Goal: Information Seeking & Learning: Learn about a topic

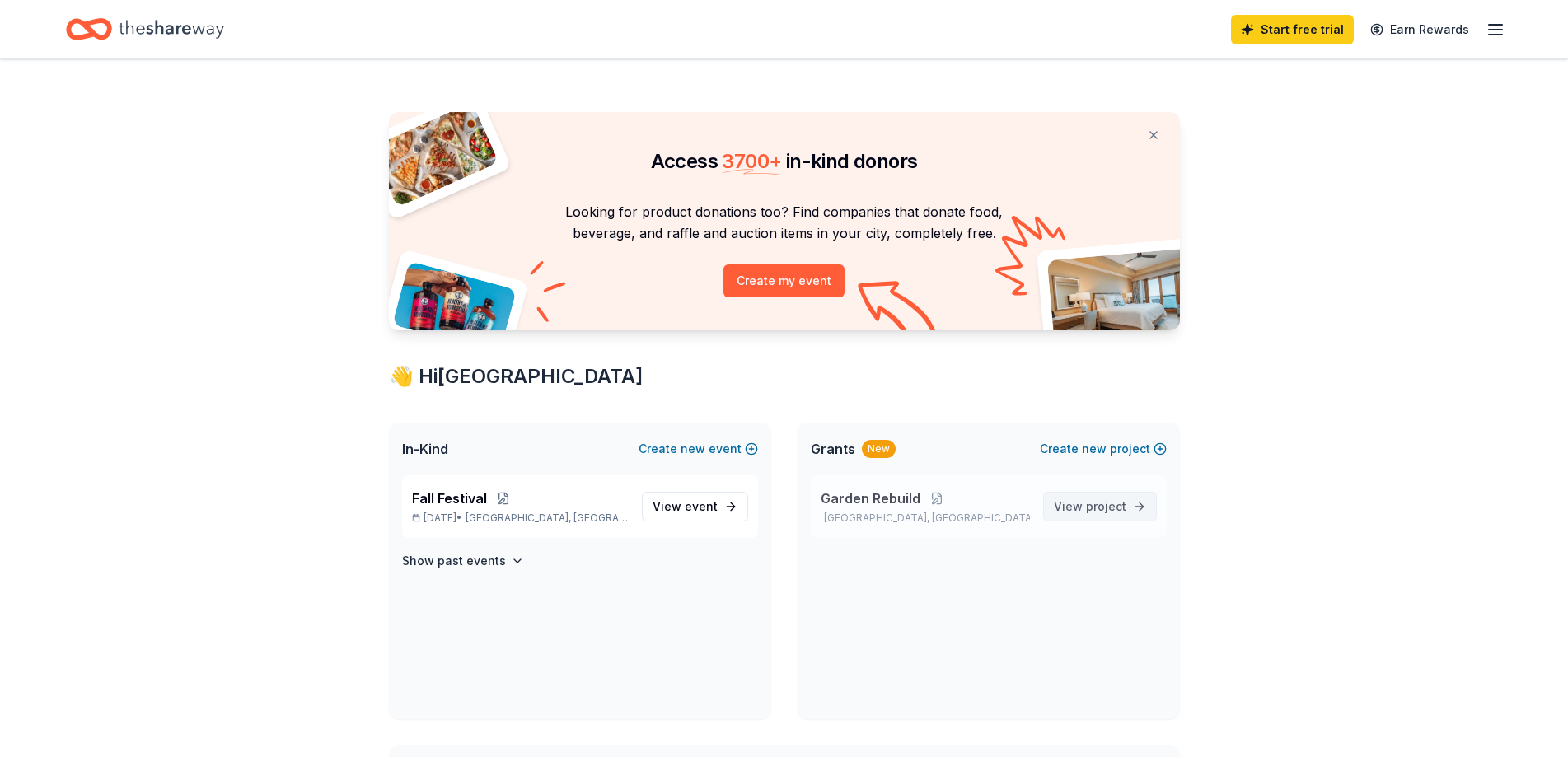
click at [1085, 507] on span "View project" at bounding box center [1090, 507] width 73 height 20
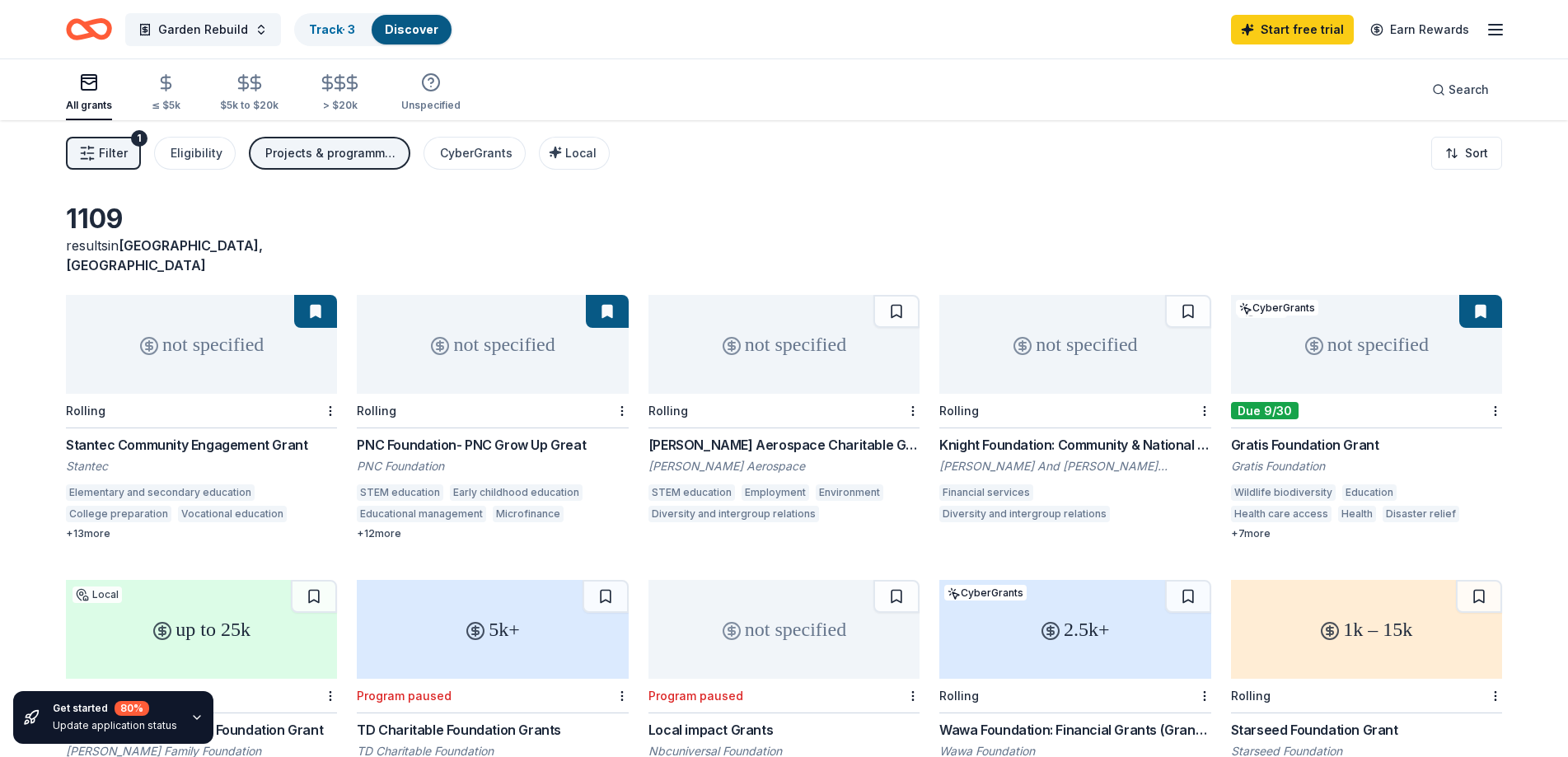
click at [1485, 30] on div "Start free trial Earn Rewards" at bounding box center [1368, 29] width 275 height 39
click at [1496, 30] on icon "button" at bounding box center [1495, 29] width 20 height 20
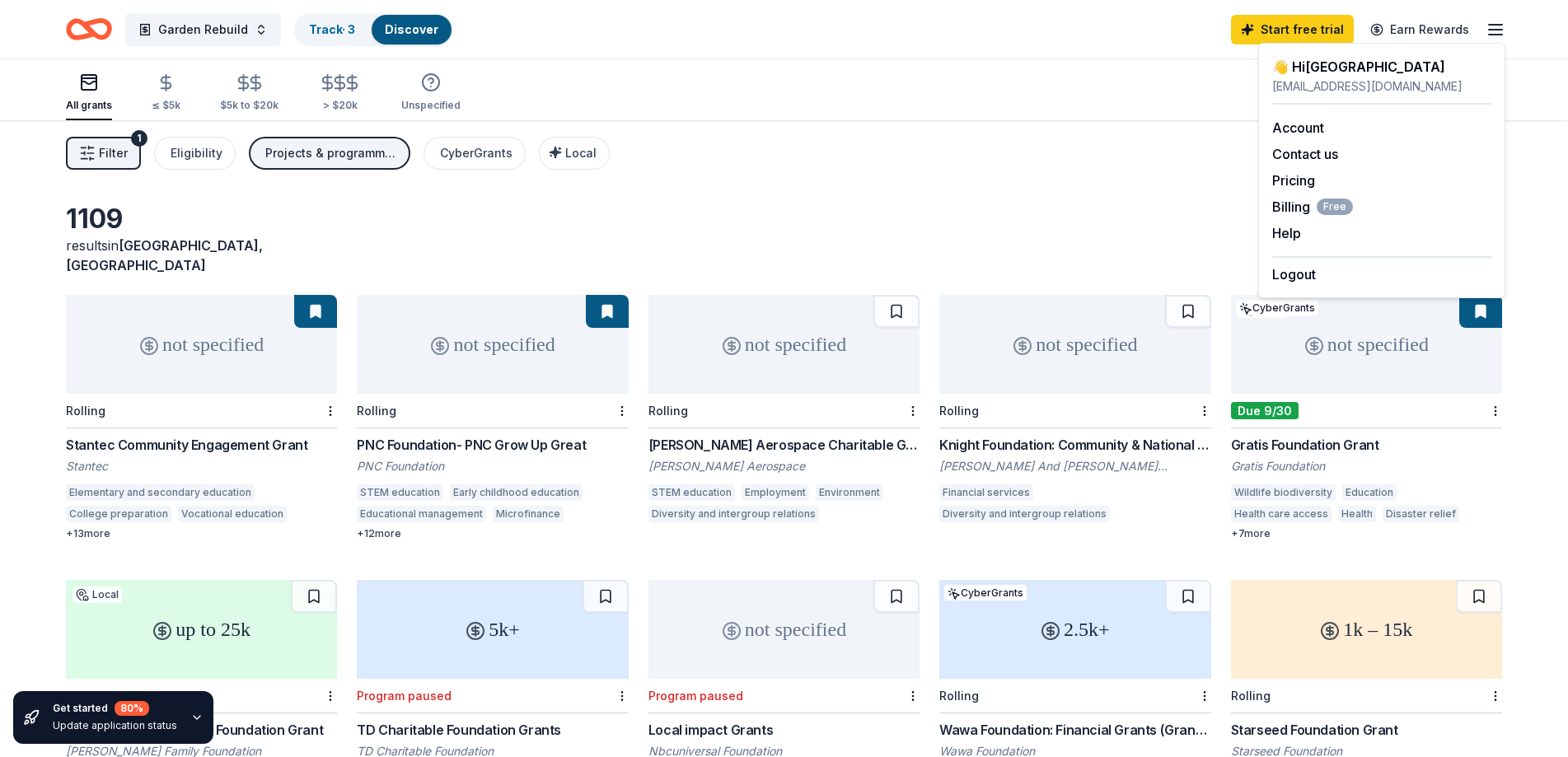
click at [1049, 179] on div "Filter 1 Eligibility Projects & programming, Capital, General operations, Educa…" at bounding box center [784, 153] width 1568 height 66
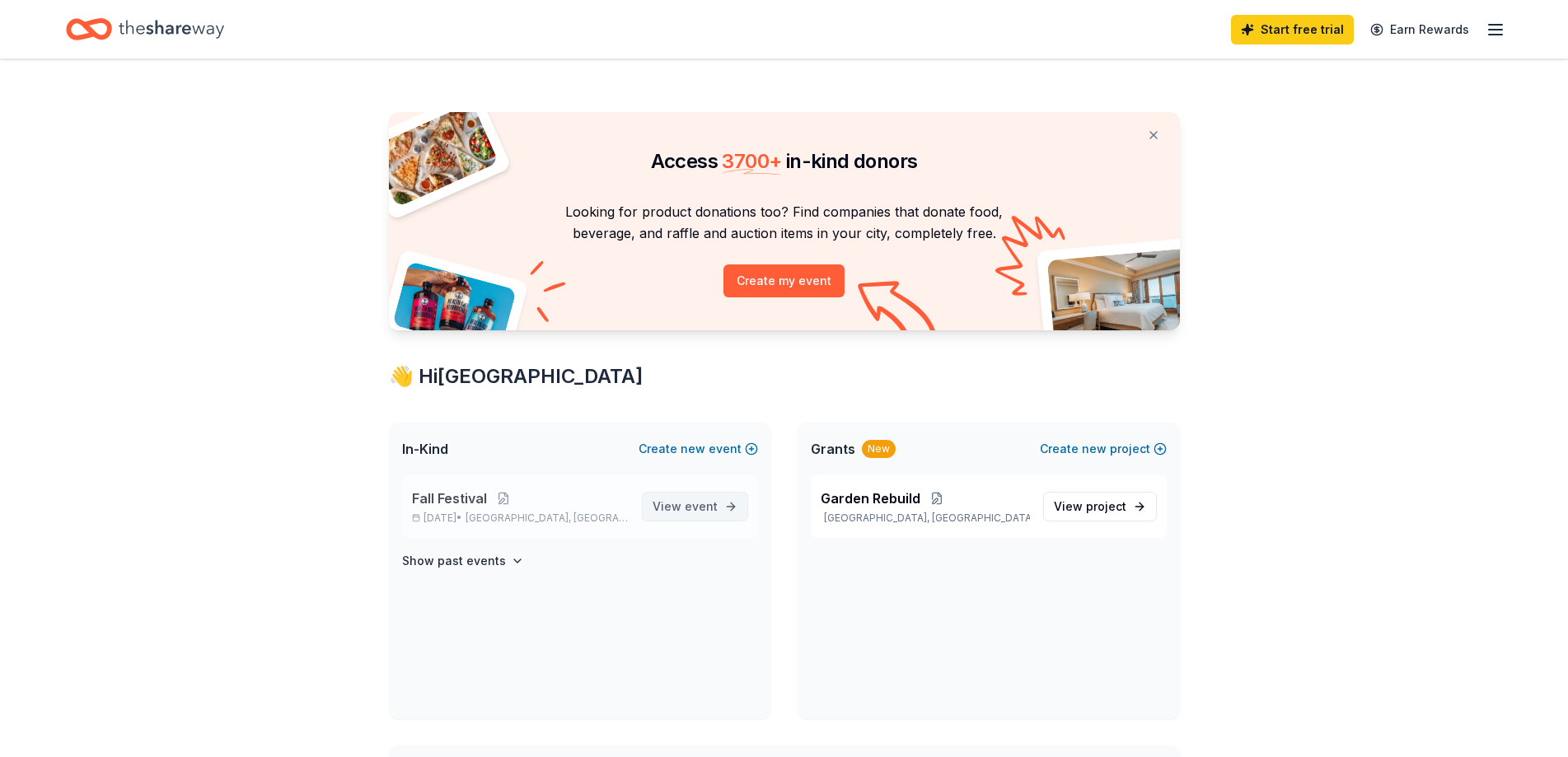
click at [701, 511] on span "event" at bounding box center [701, 506] width 33 height 14
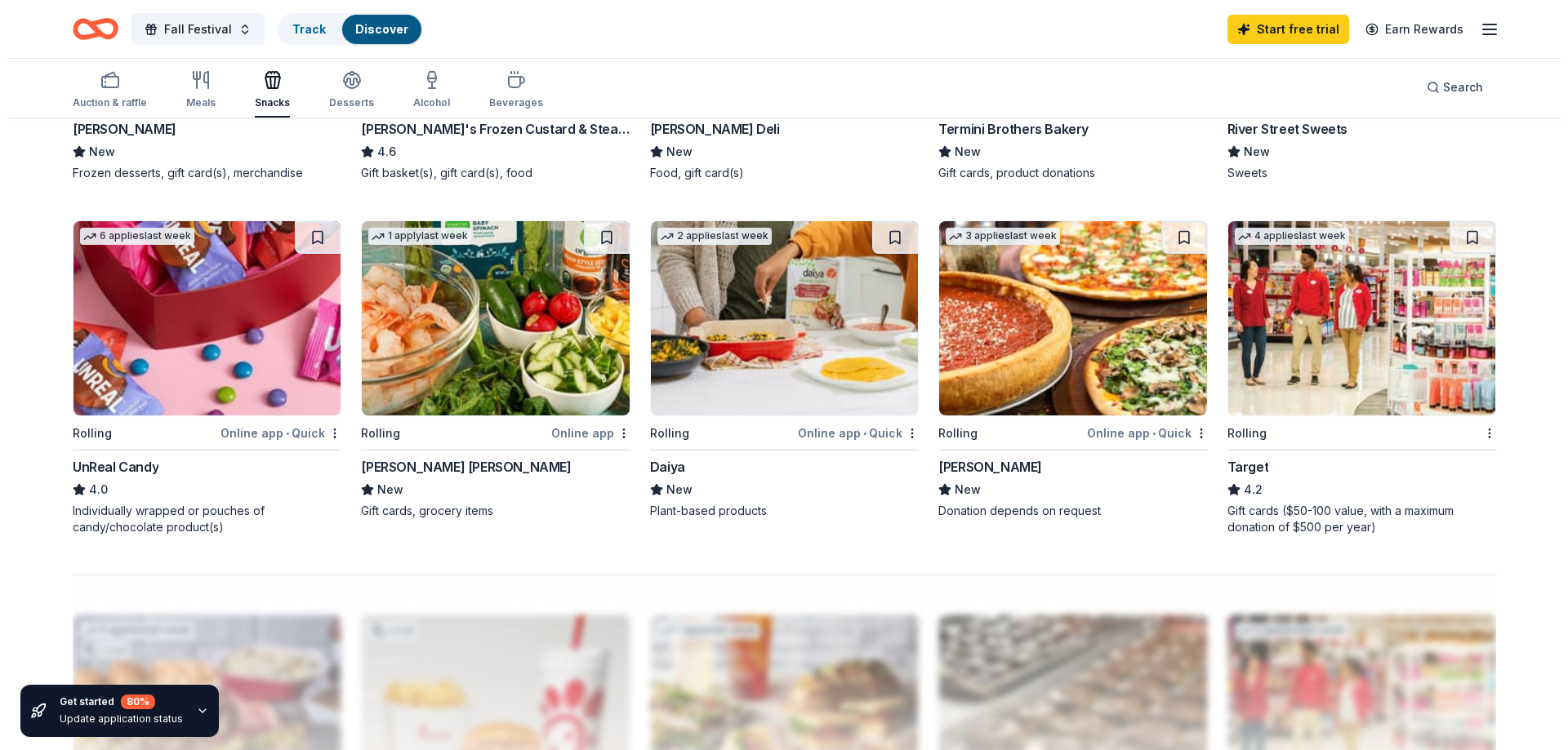
scroll to position [1088, 0]
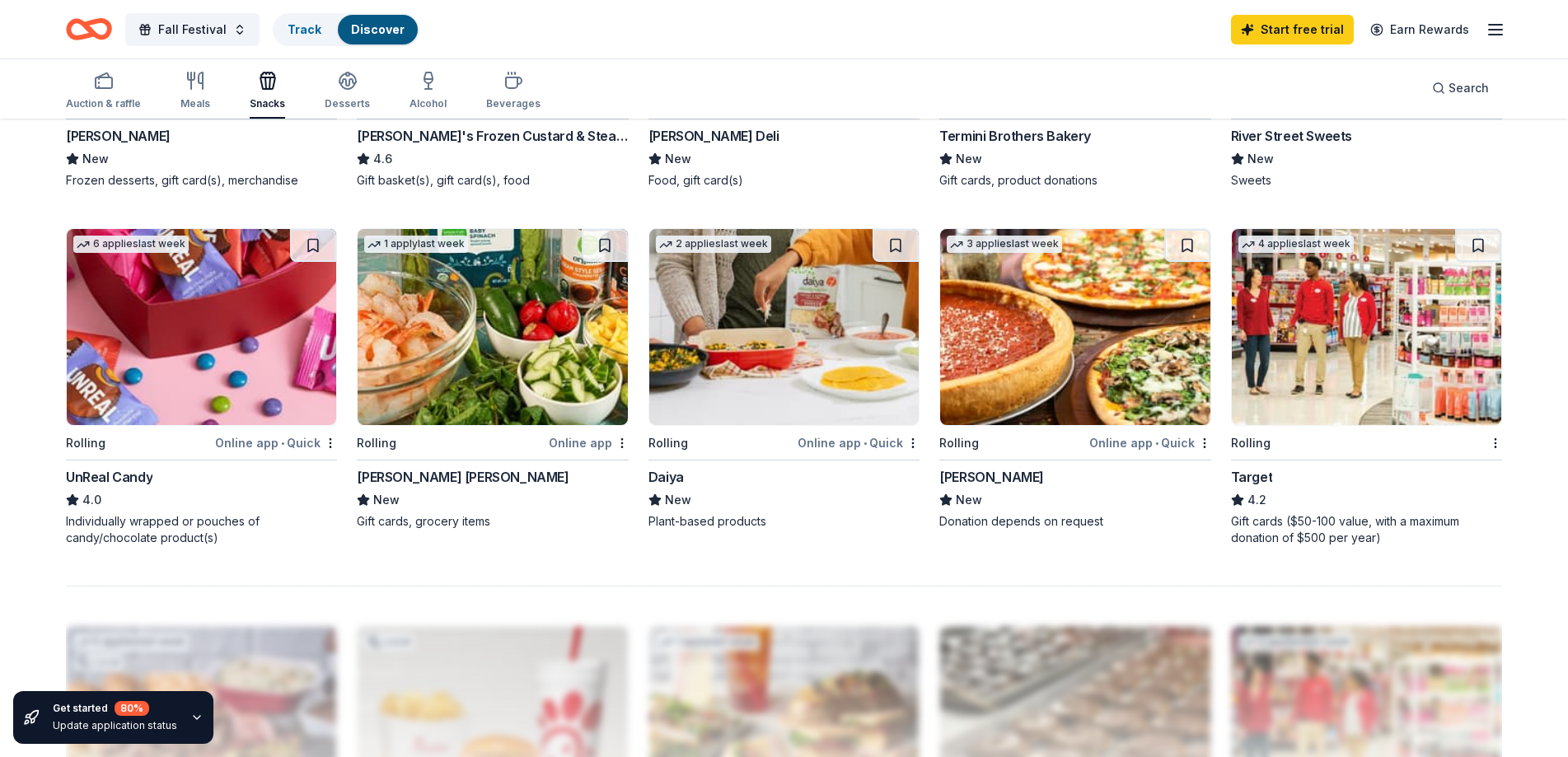
click at [197, 356] on img at bounding box center [201, 327] width 269 height 197
click at [227, 35] on button "Fall Festival" at bounding box center [192, 29] width 134 height 33
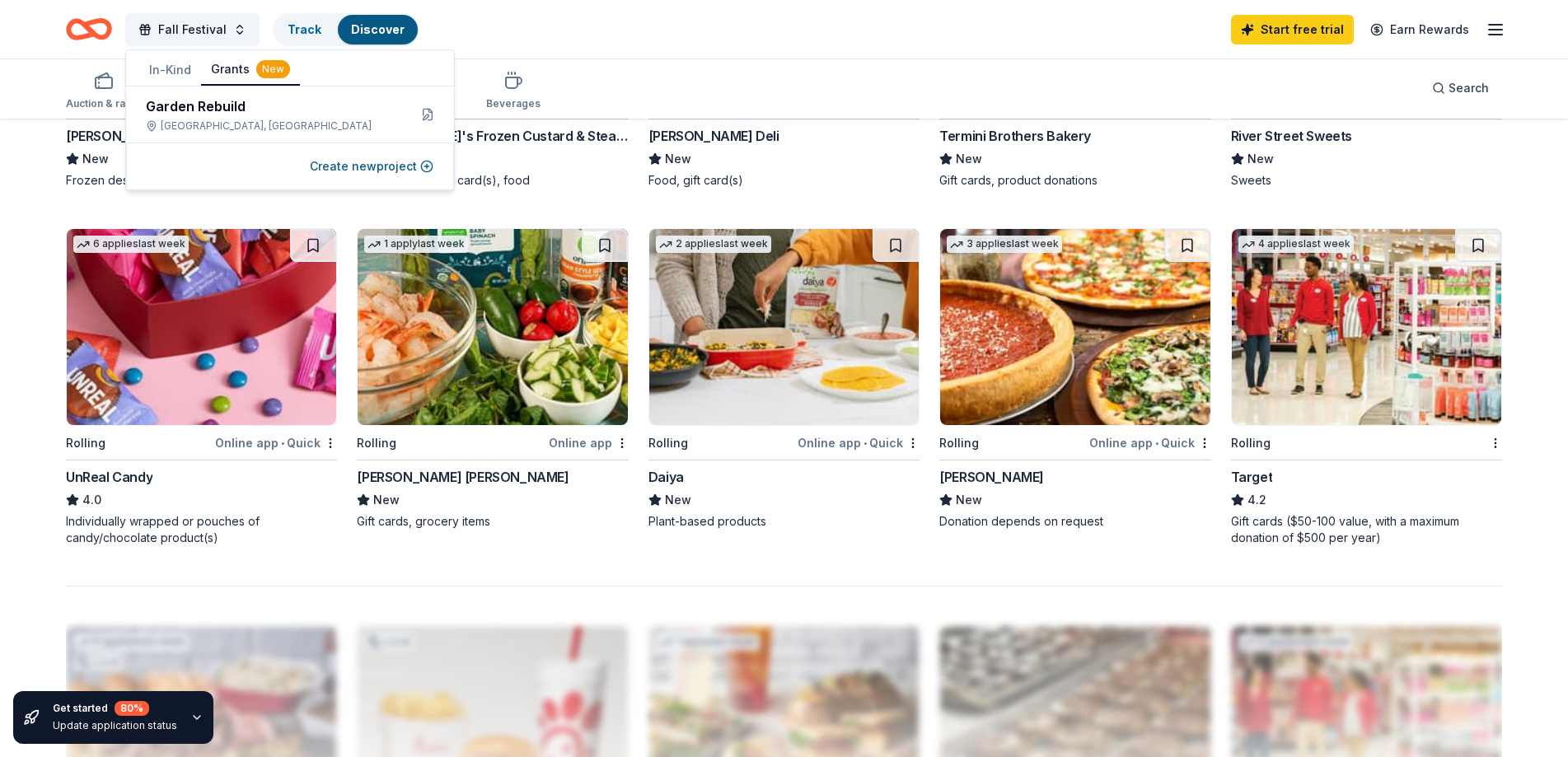
click at [229, 71] on button "Grants New" at bounding box center [250, 69] width 99 height 31
click at [431, 117] on button at bounding box center [428, 115] width 27 height 27
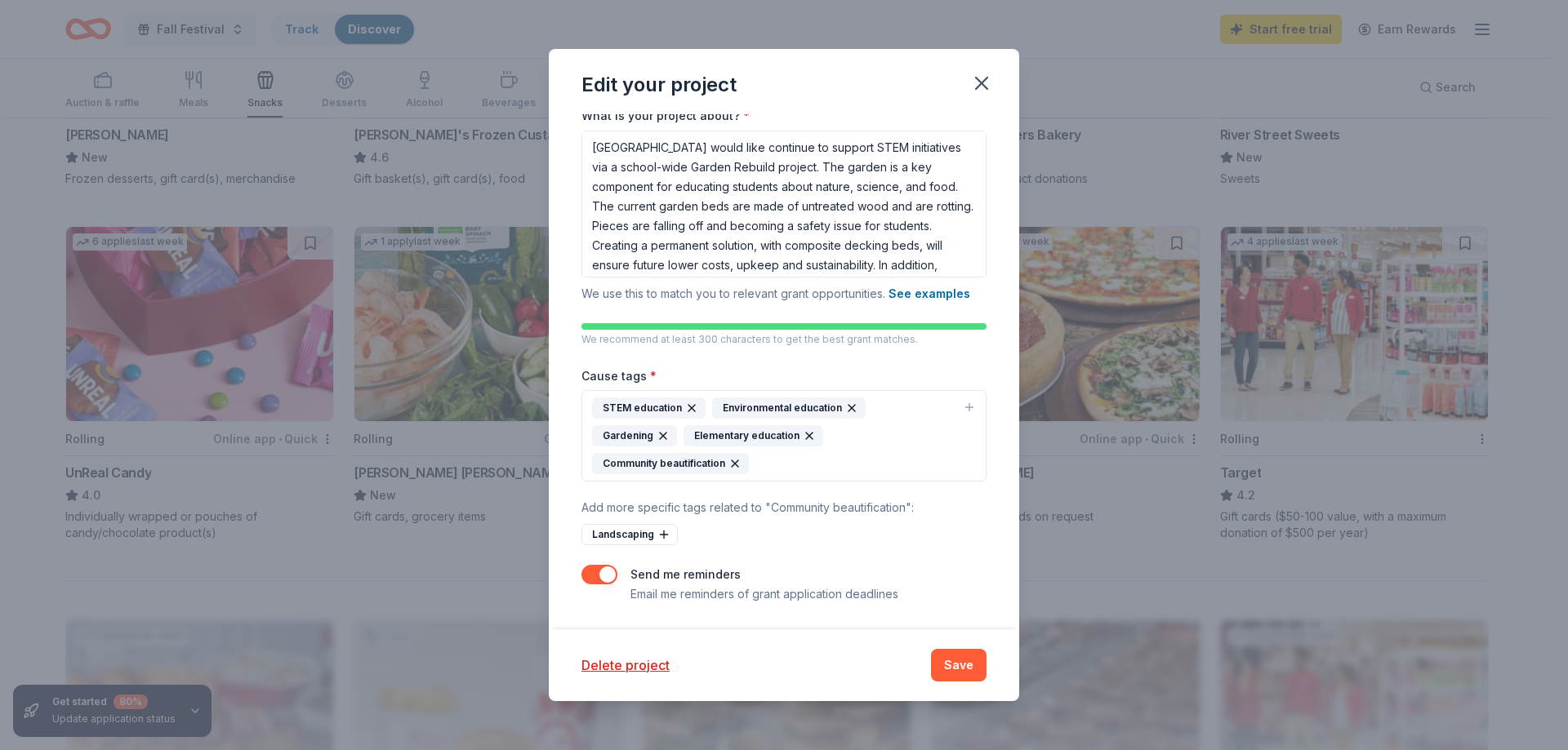
scroll to position [271, 0]
click at [619, 669] on button "Delete project" at bounding box center [626, 665] width 88 height 19
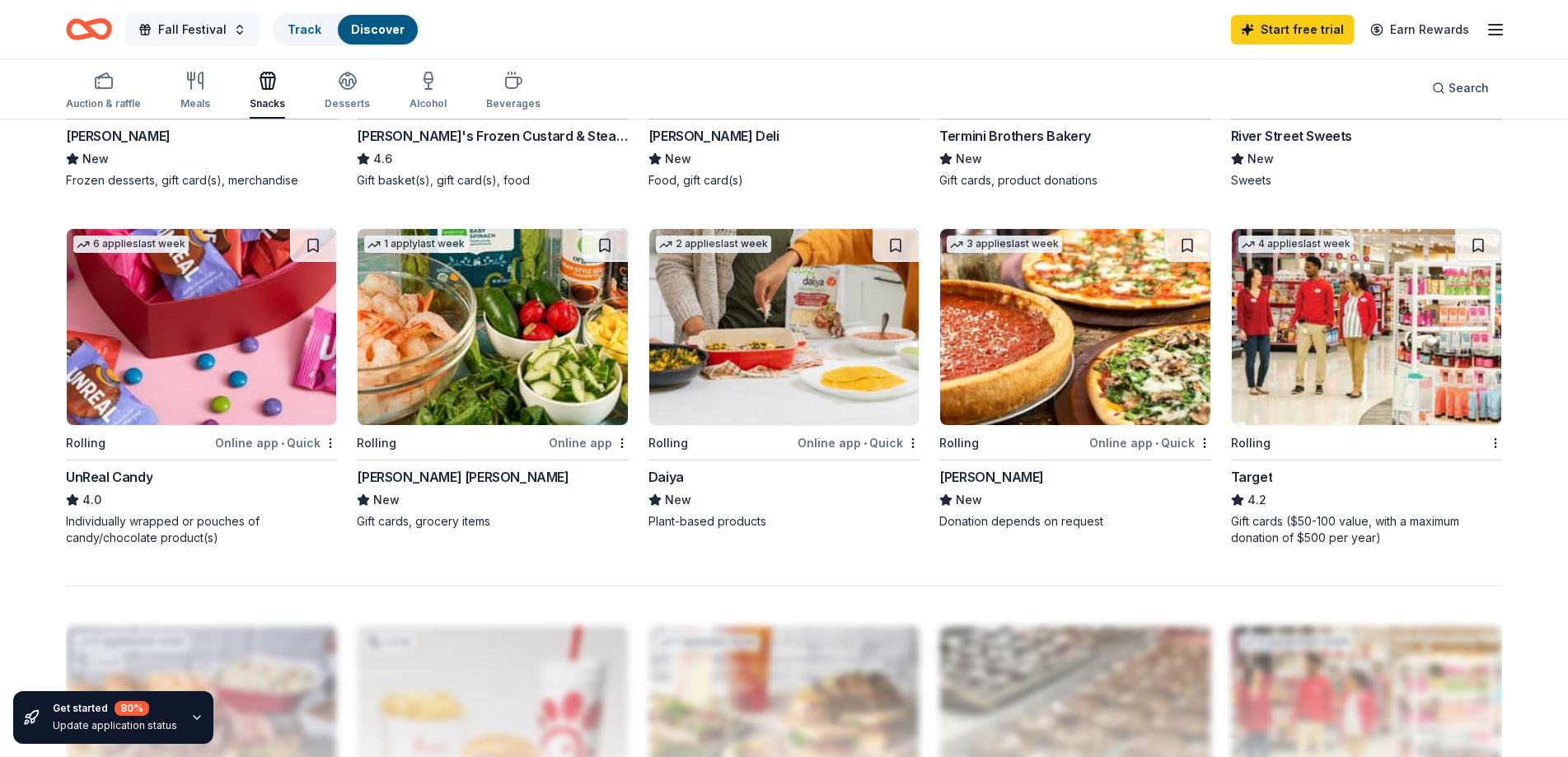
click at [237, 37] on button "Fall Festival" at bounding box center [192, 29] width 134 height 33
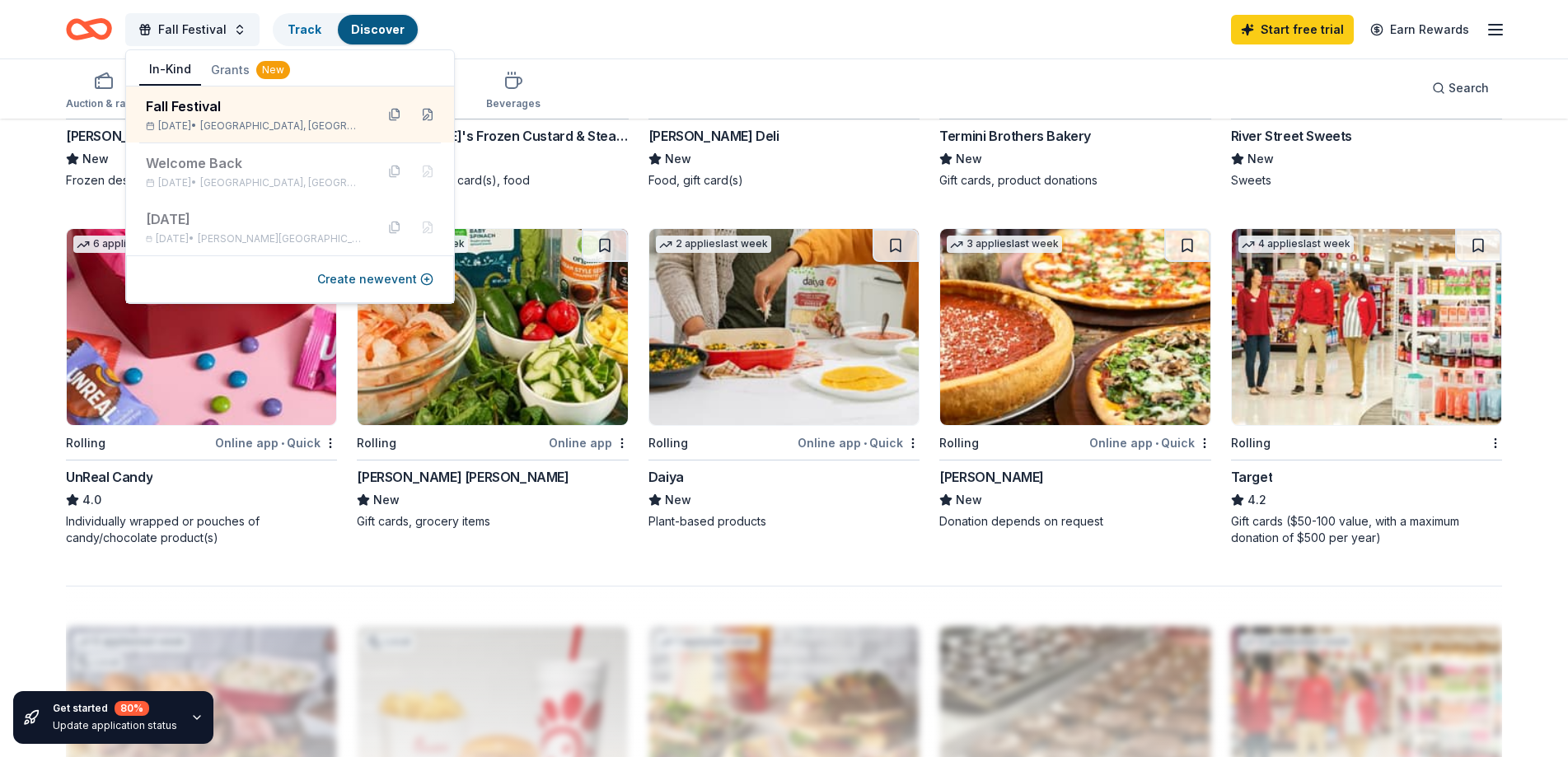
click at [227, 76] on button "Grants New" at bounding box center [250, 69] width 99 height 29
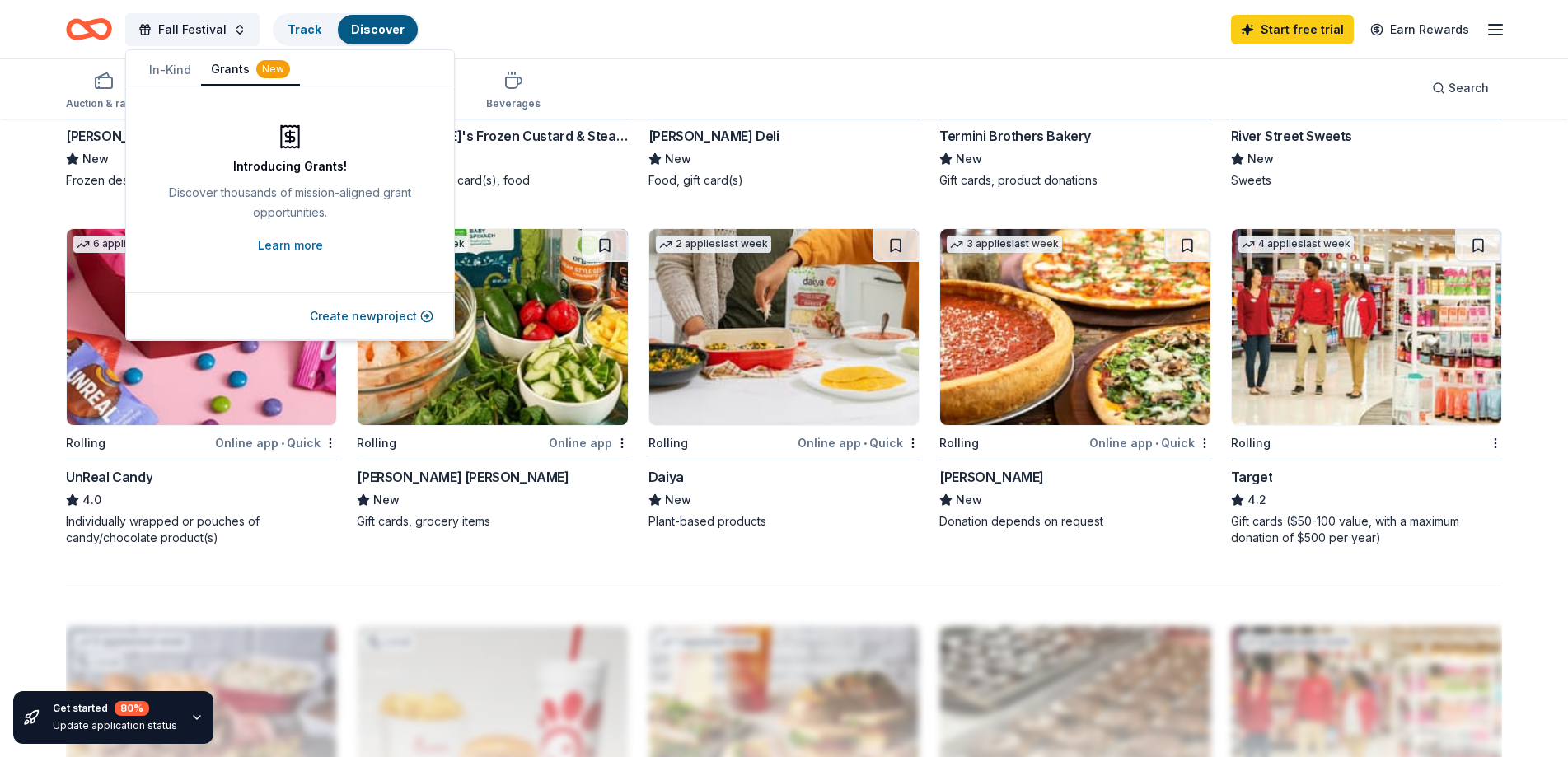
click at [191, 77] on button "In-Kind" at bounding box center [170, 69] width 61 height 29
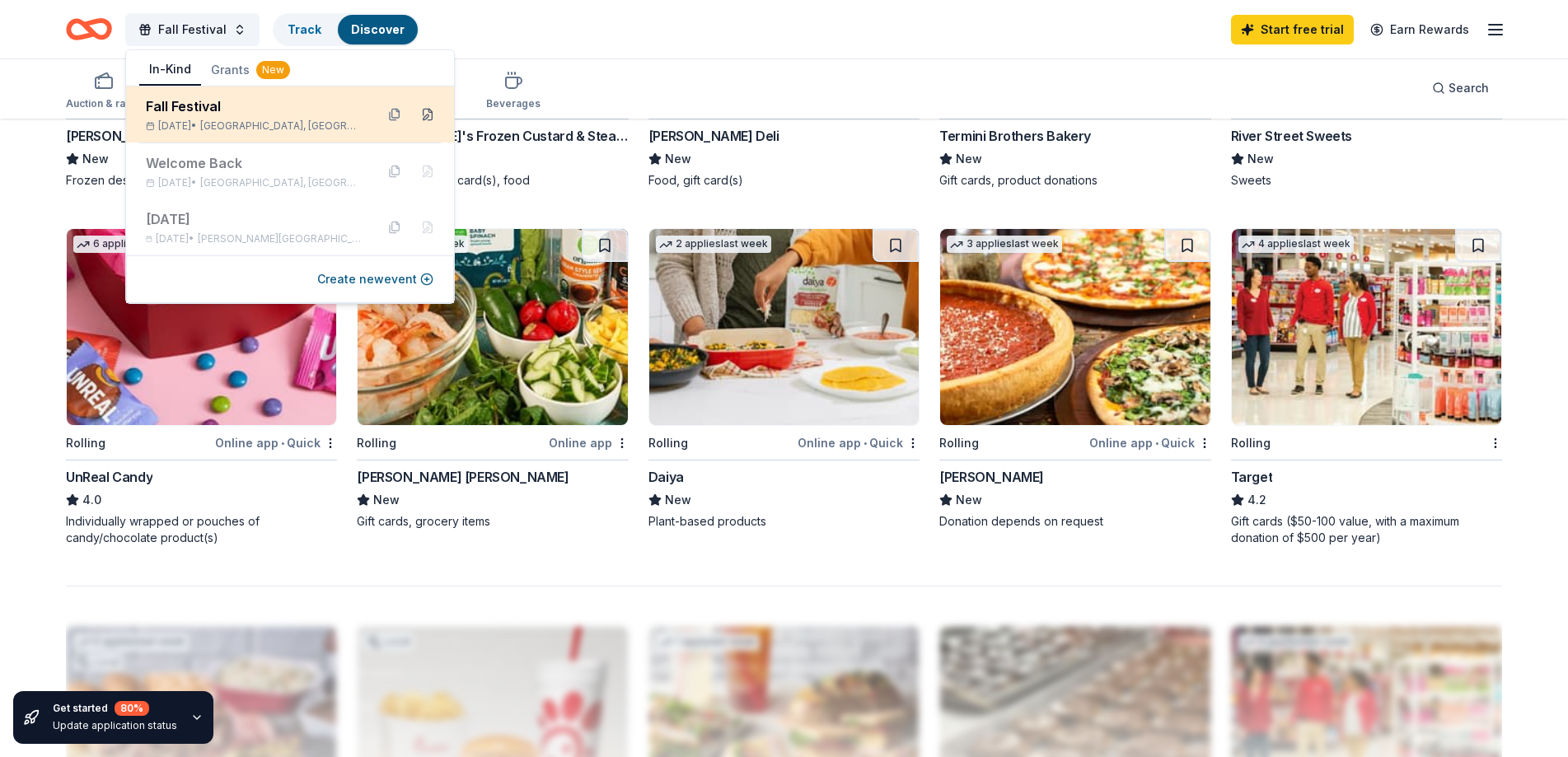
click at [427, 115] on button at bounding box center [428, 115] width 27 height 27
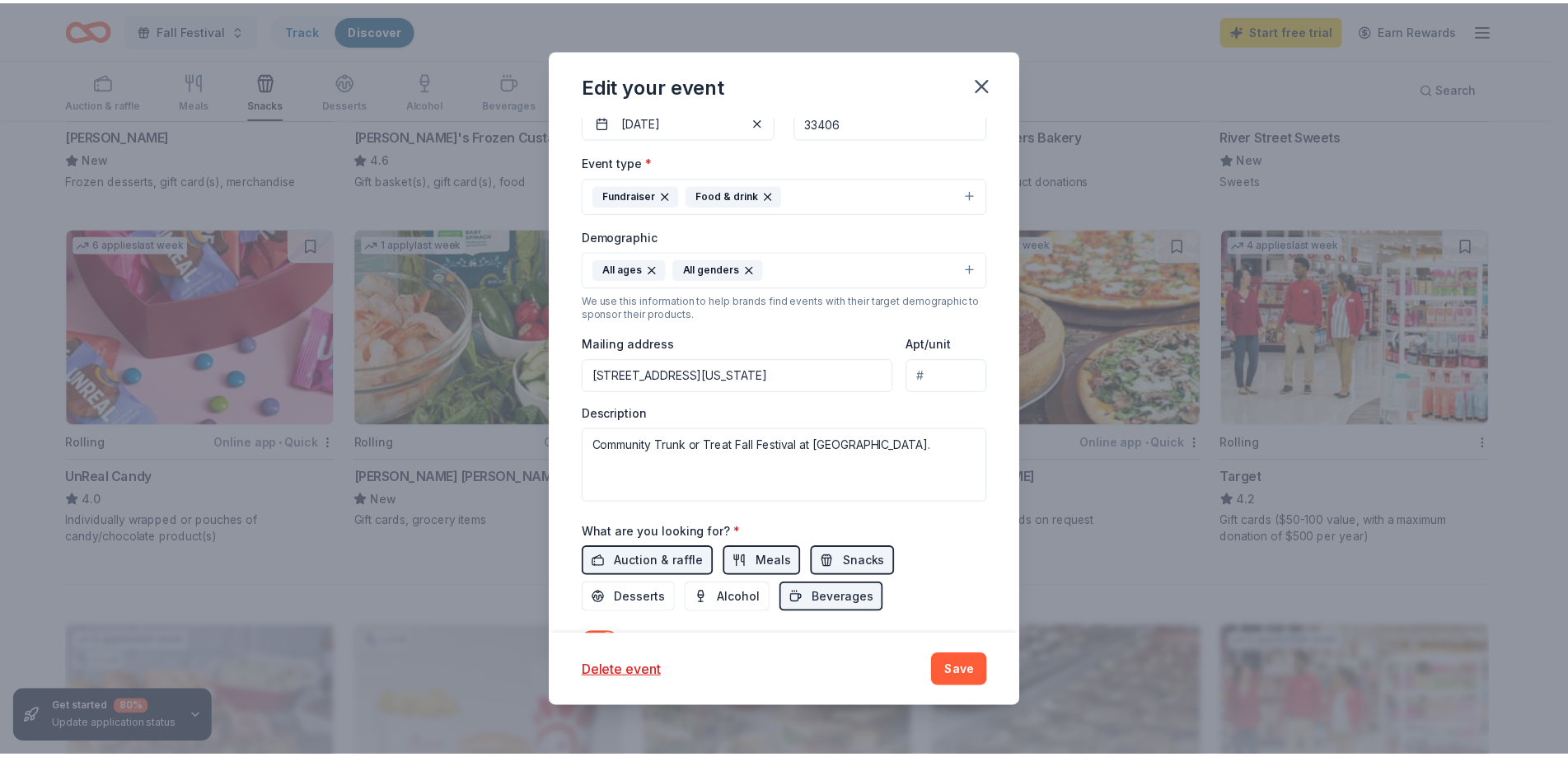
scroll to position [374, 0]
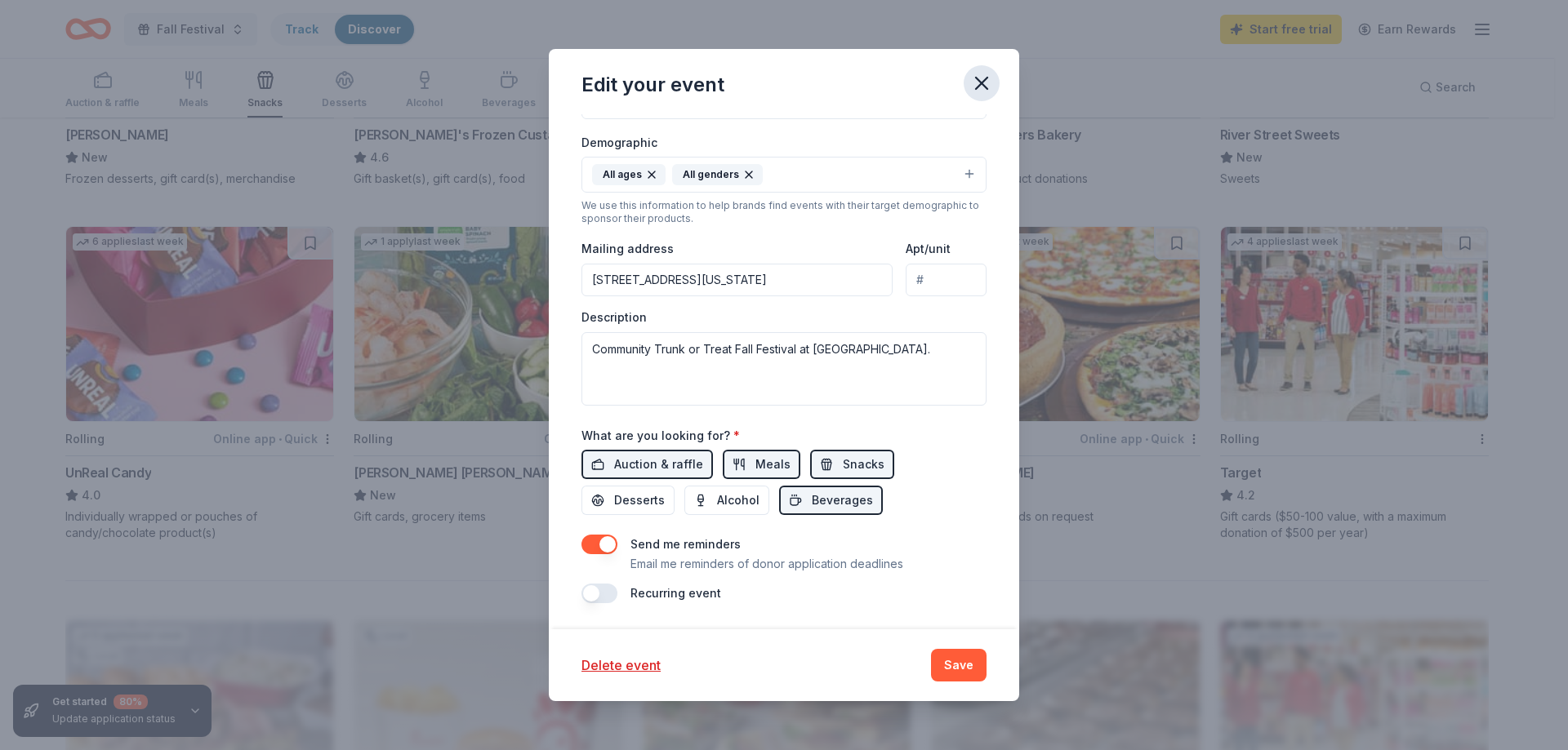
click at [986, 87] on icon "button" at bounding box center [981, 83] width 11 height 11
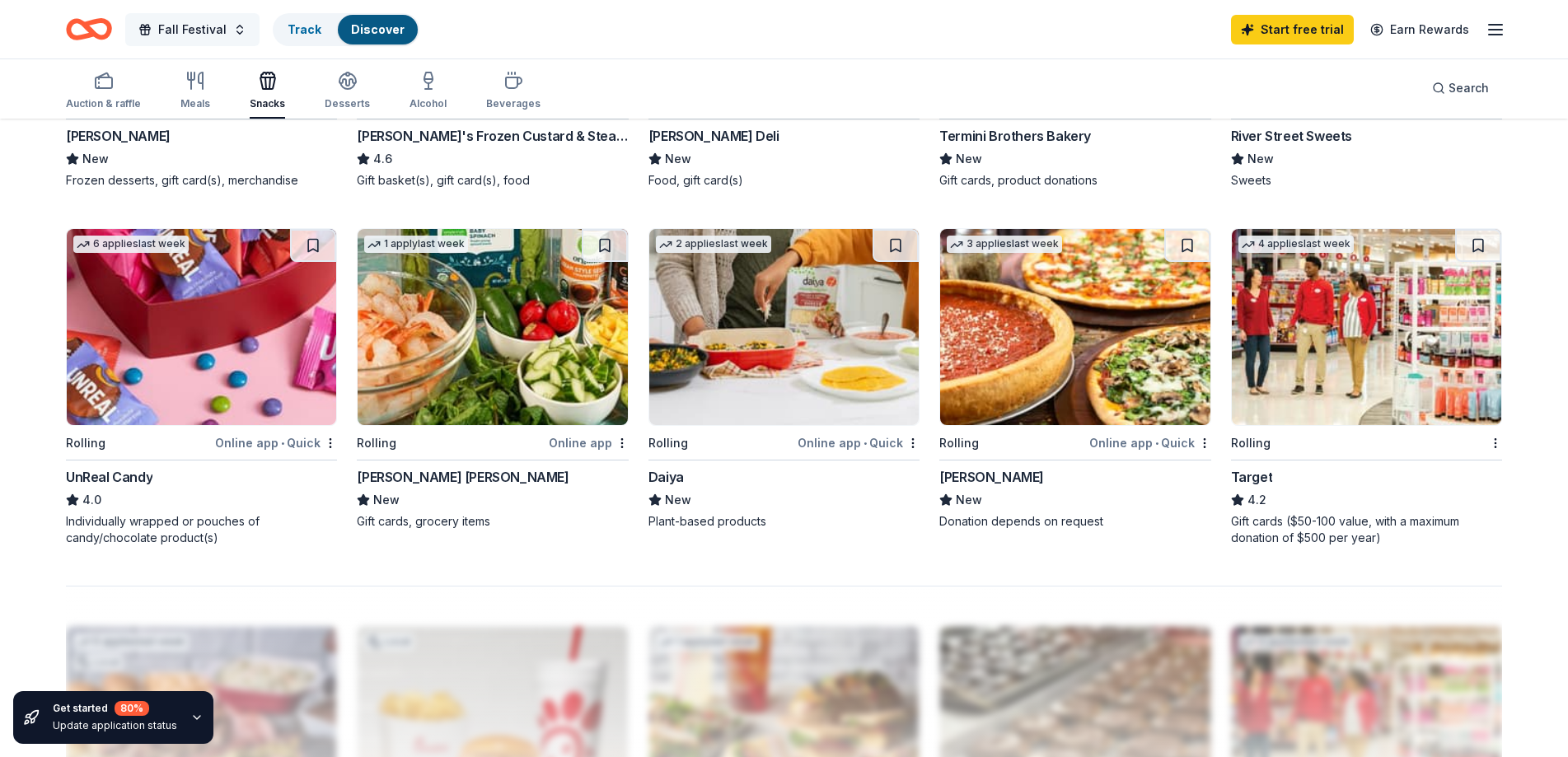
click at [242, 30] on button "Fall Festival" at bounding box center [192, 29] width 134 height 33
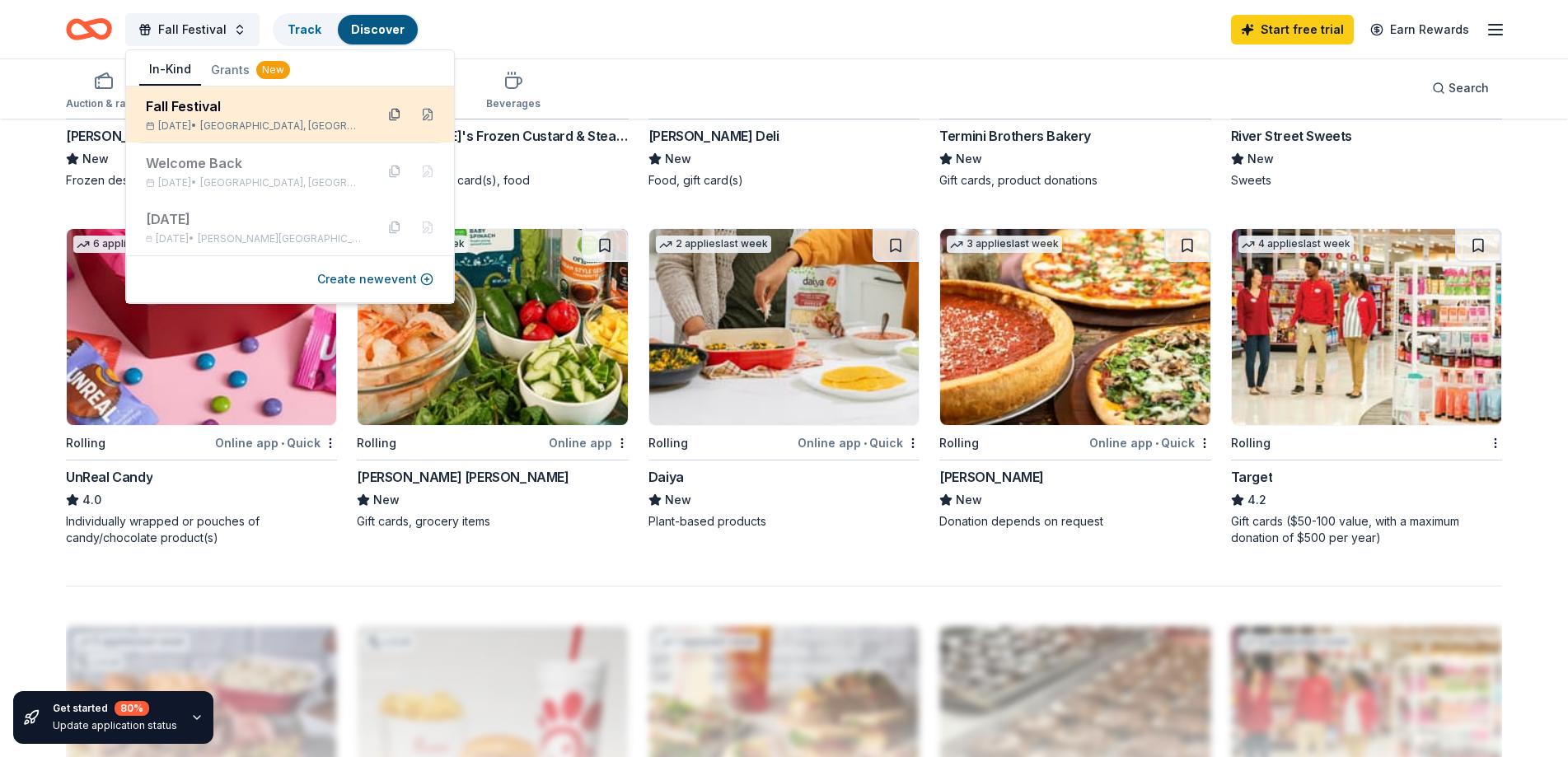
click at [398, 115] on button at bounding box center [395, 115] width 27 height 27
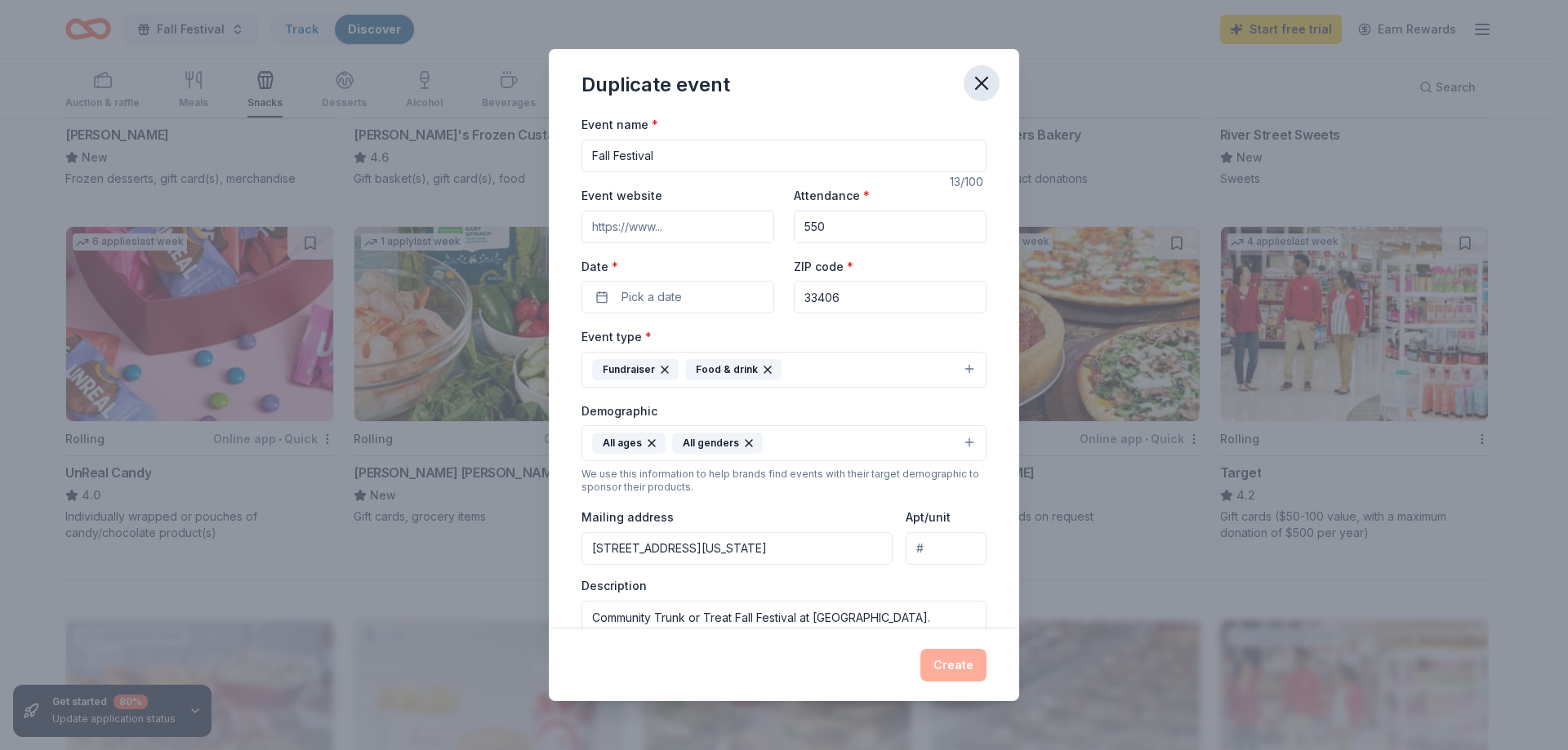
click at [973, 91] on icon "button" at bounding box center [982, 84] width 23 height 23
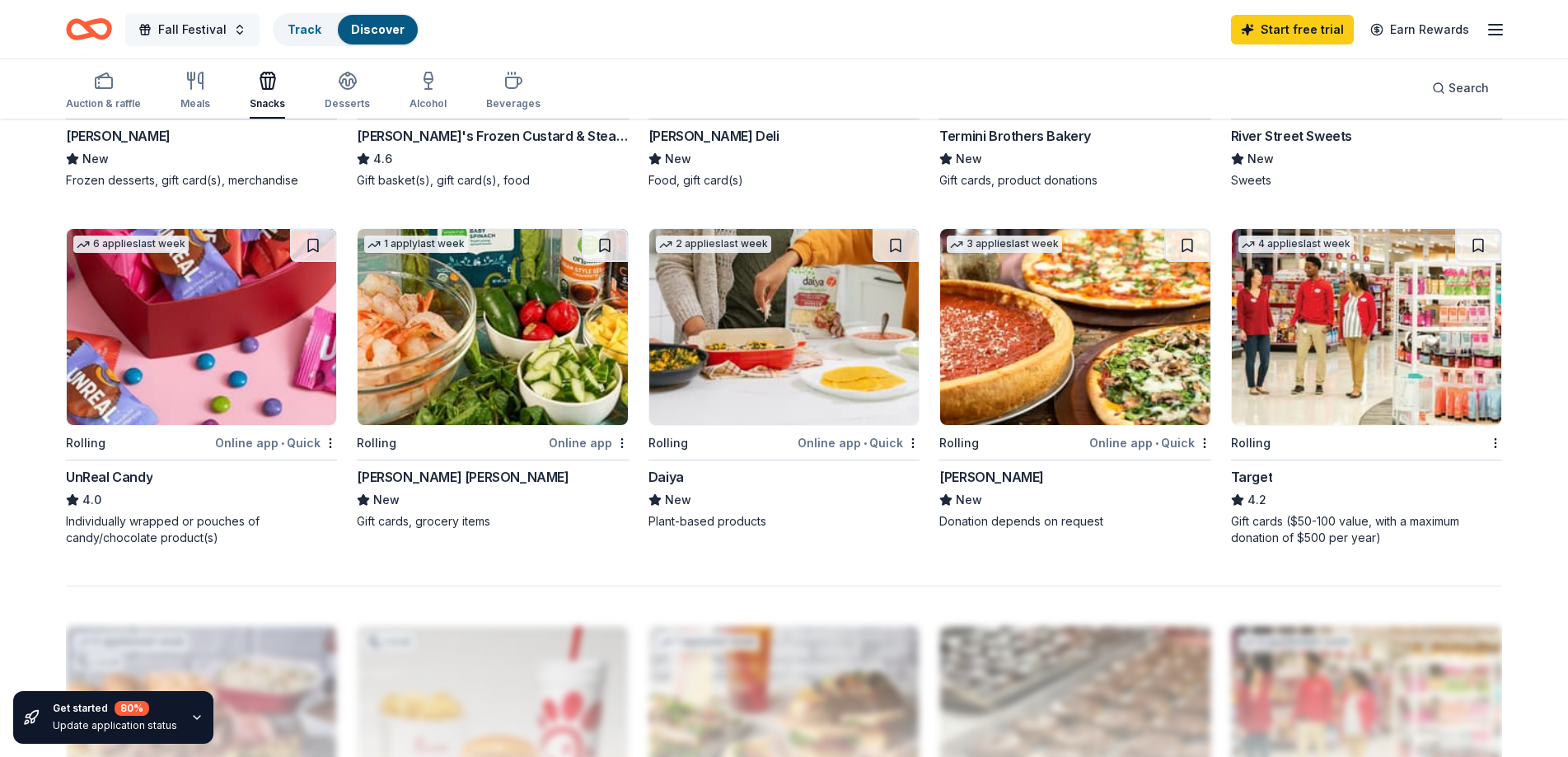
click at [231, 28] on button "Fall Festival" at bounding box center [192, 29] width 134 height 33
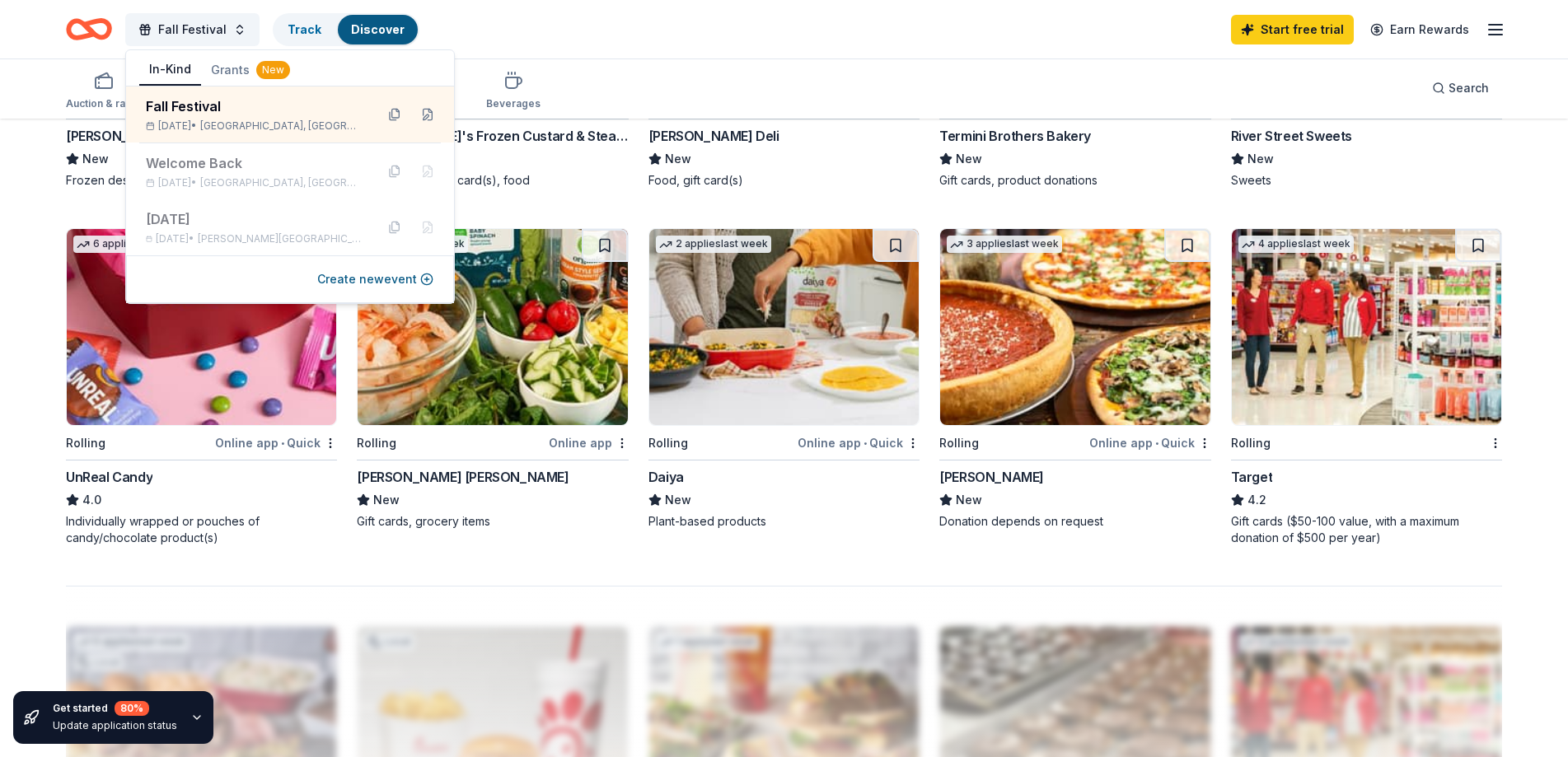
click at [667, 34] on div "Fall Festival Track Discover Start free trial Earn Rewards" at bounding box center [784, 29] width 1436 height 39
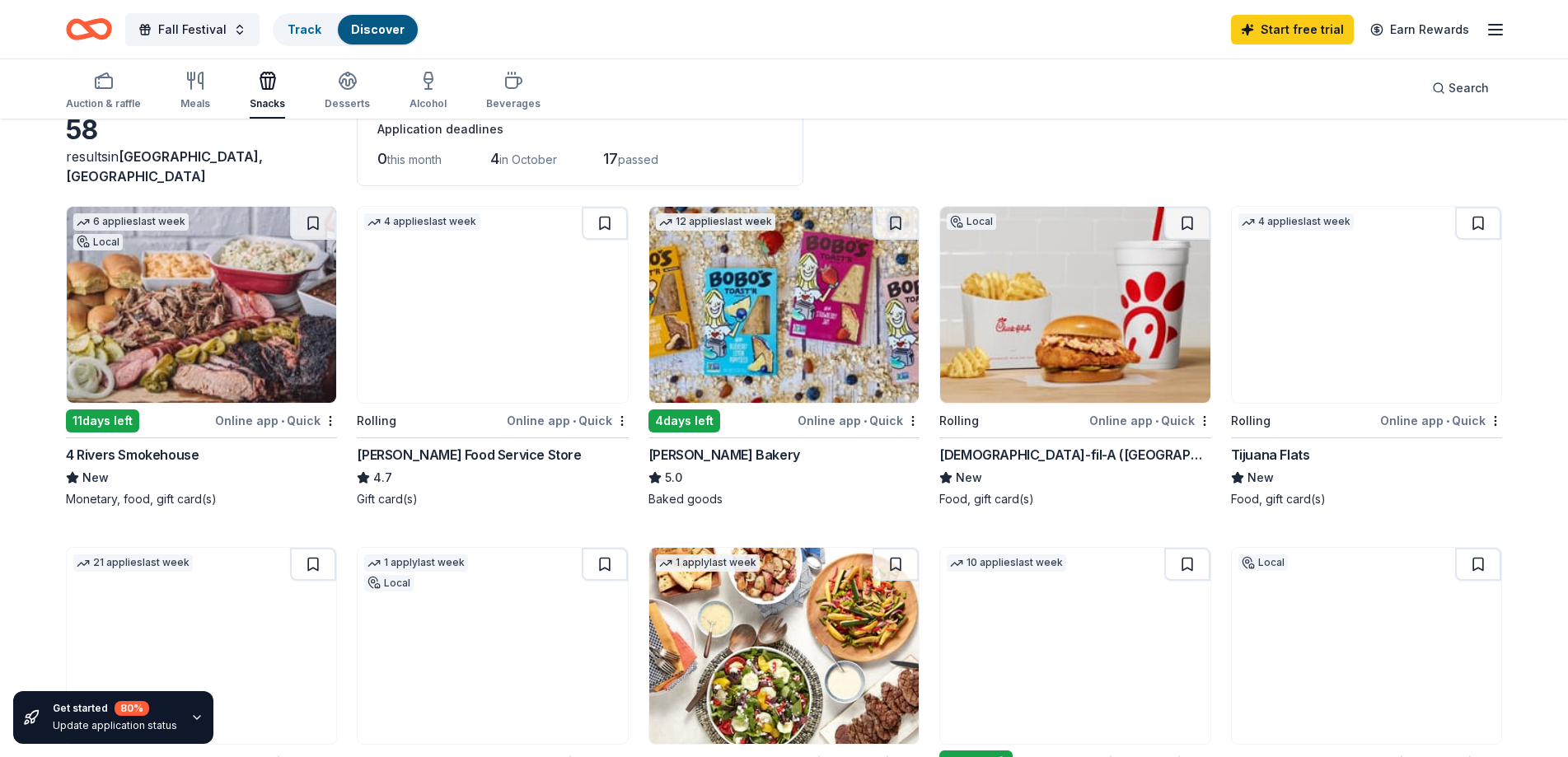
scroll to position [0, 0]
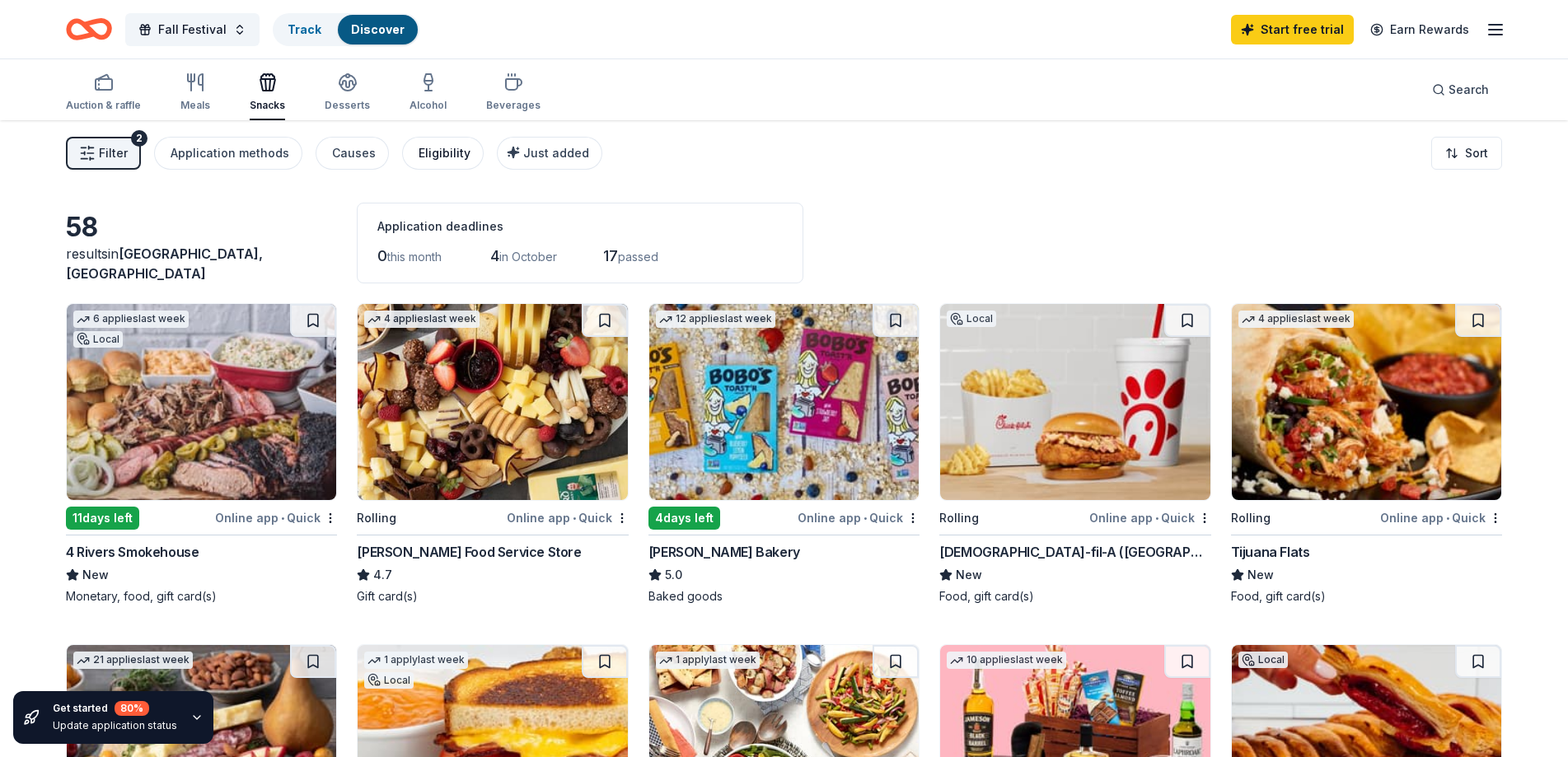
click at [421, 157] on div "Eligibility" at bounding box center [445, 153] width 52 height 20
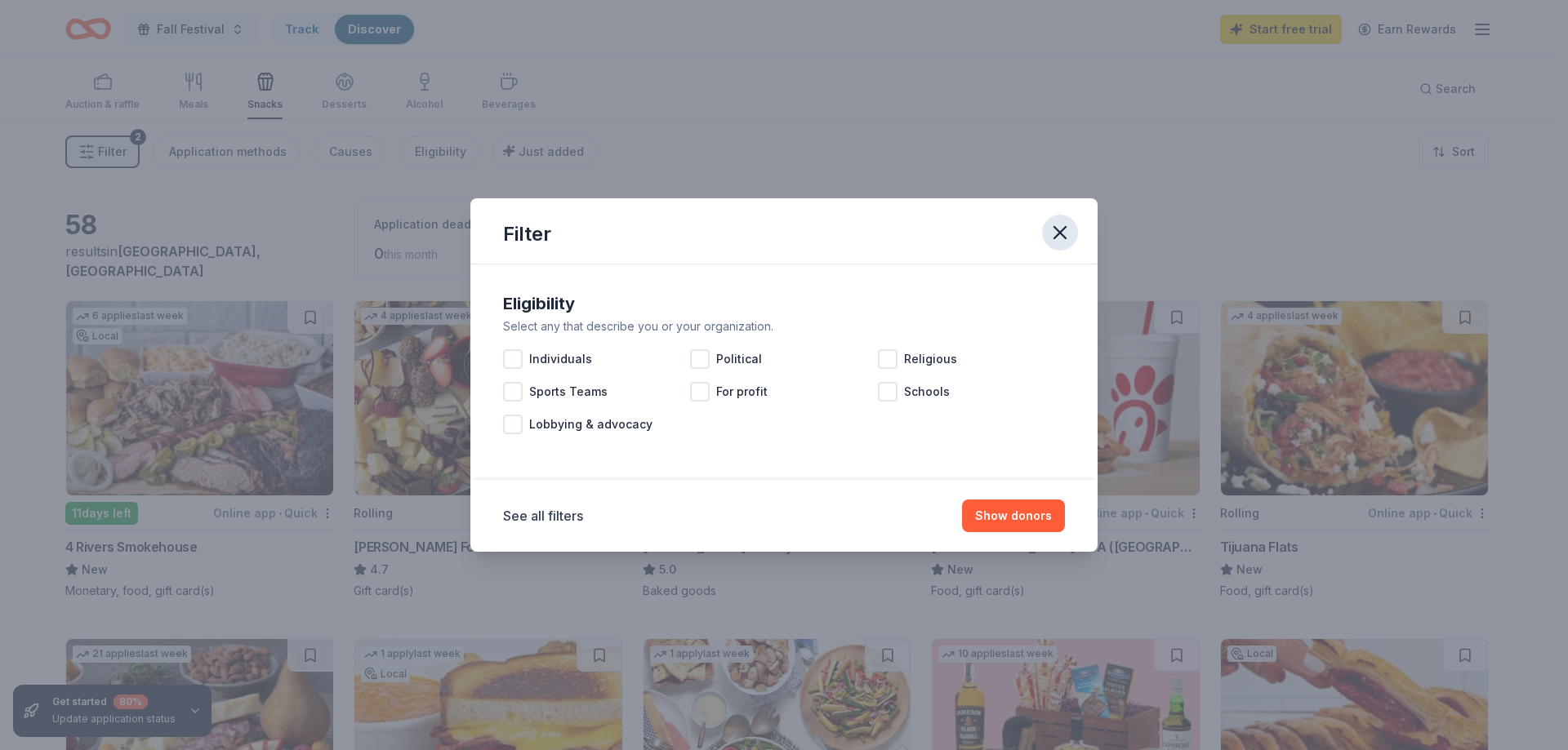
click at [1058, 231] on icon "button" at bounding box center [1059, 233] width 11 height 11
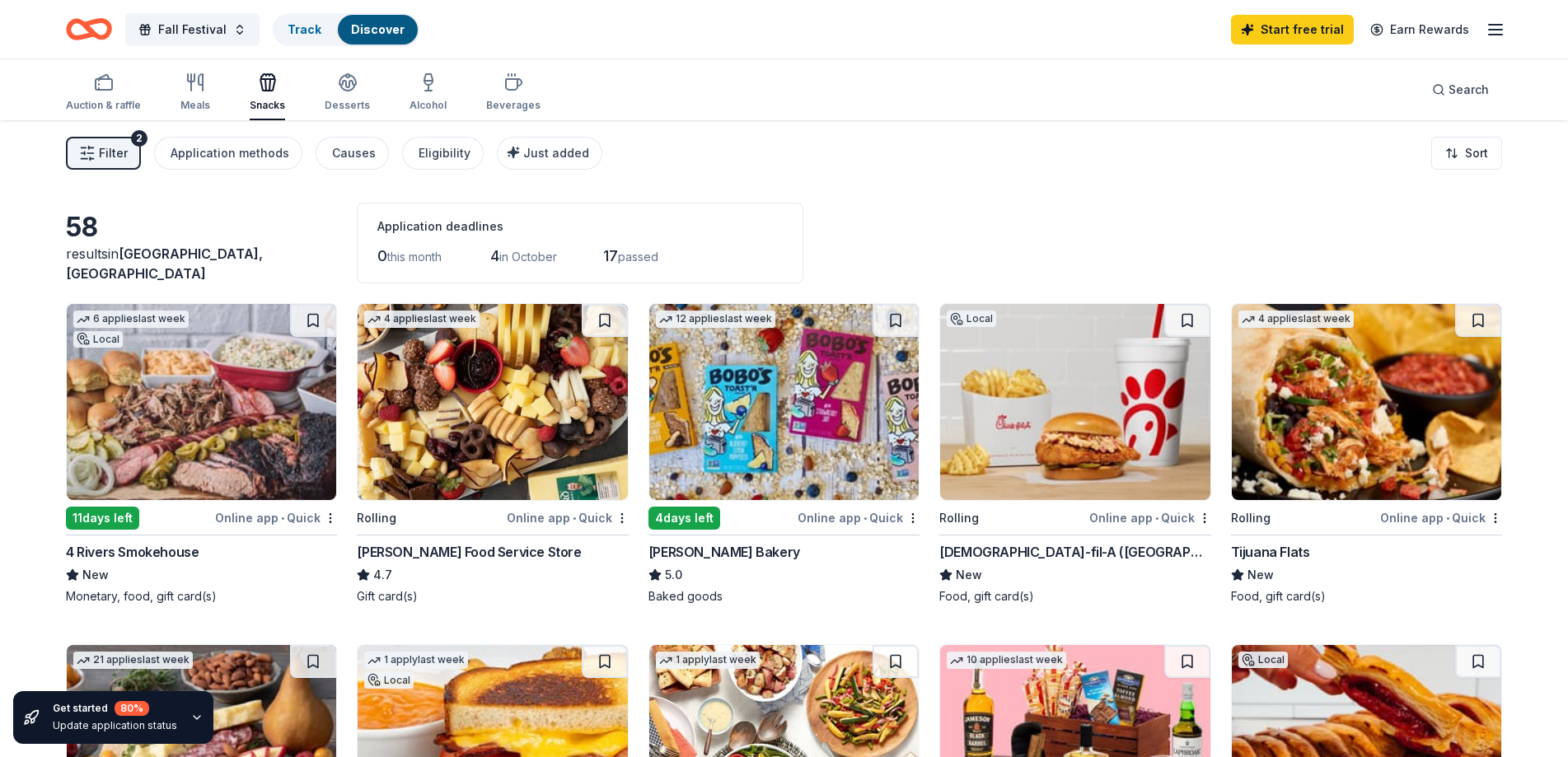
click at [1495, 35] on line "button" at bounding box center [1495, 35] width 13 height 0
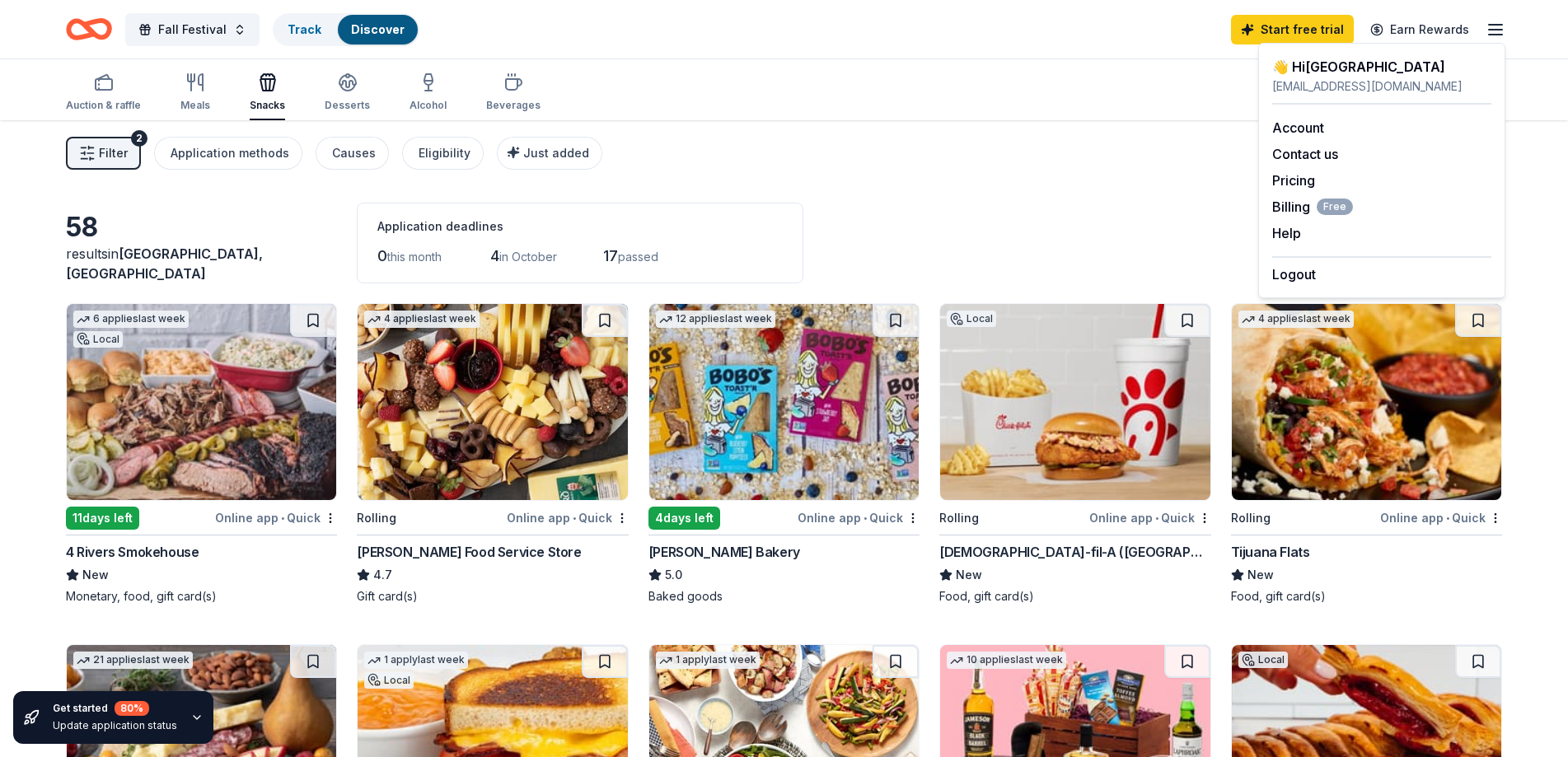
click at [1149, 185] on div "Filter 2 Application methods Causes Eligibility Just added Sort" at bounding box center [784, 153] width 1568 height 66
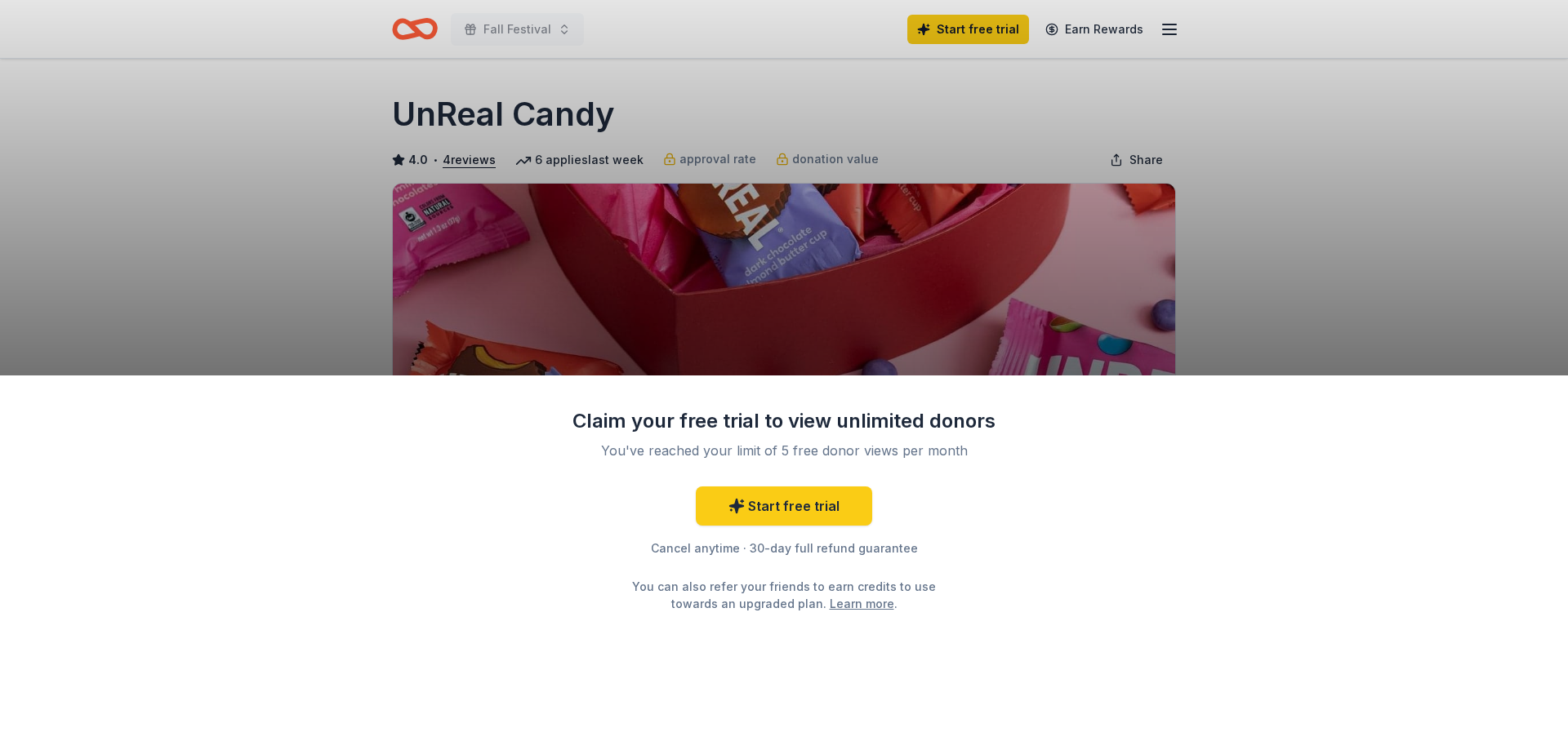
click at [978, 319] on div "Claim your free trial to view unlimited donors You've reached your limit of 5 f…" at bounding box center [784, 375] width 1568 height 750
